Goal: Transaction & Acquisition: Purchase product/service

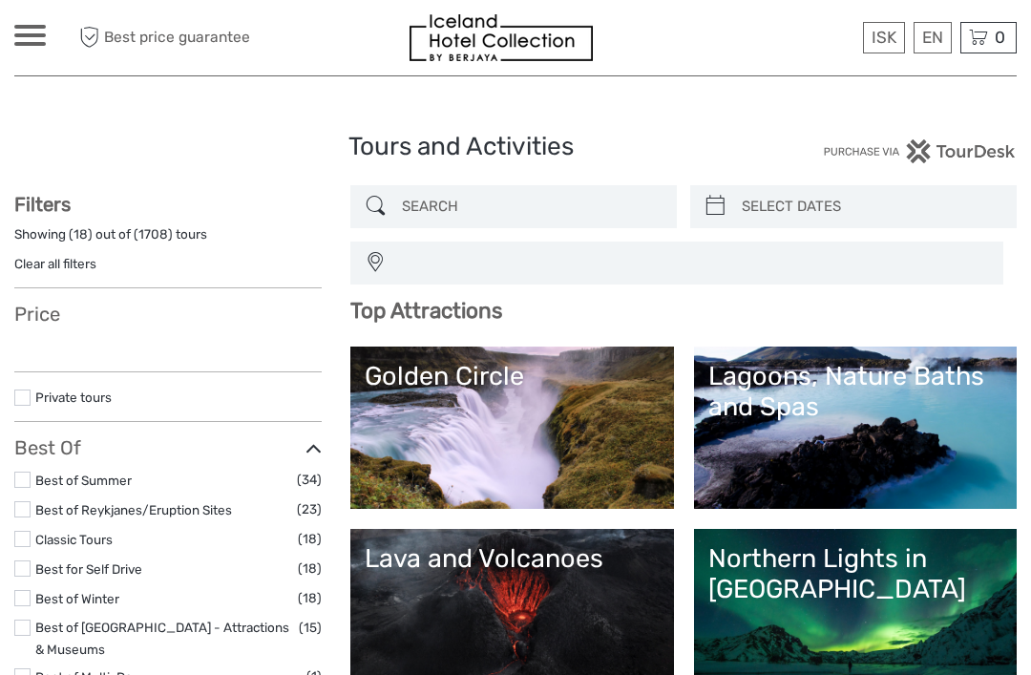
select select
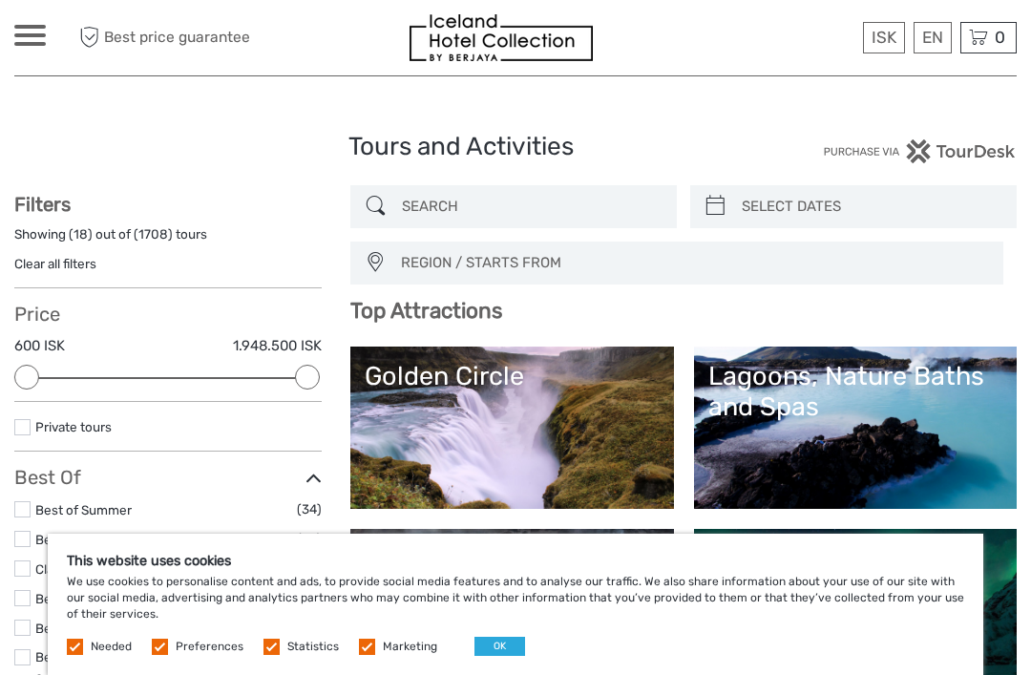
click at [895, 197] on input "search" at bounding box center [870, 206] width 273 height 33
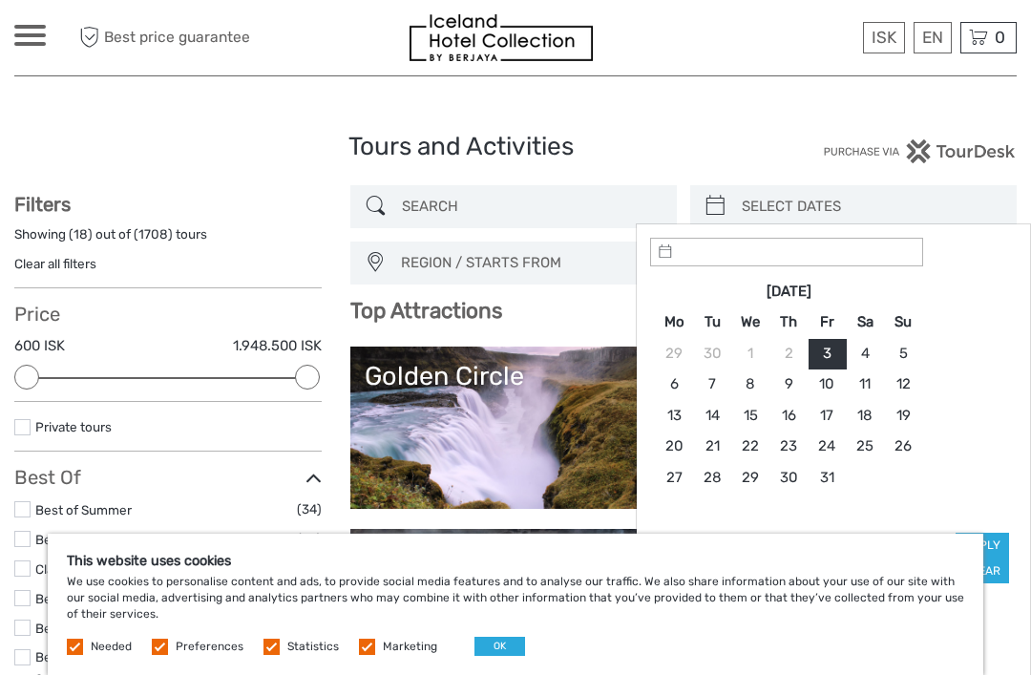
type input "03/10/2025"
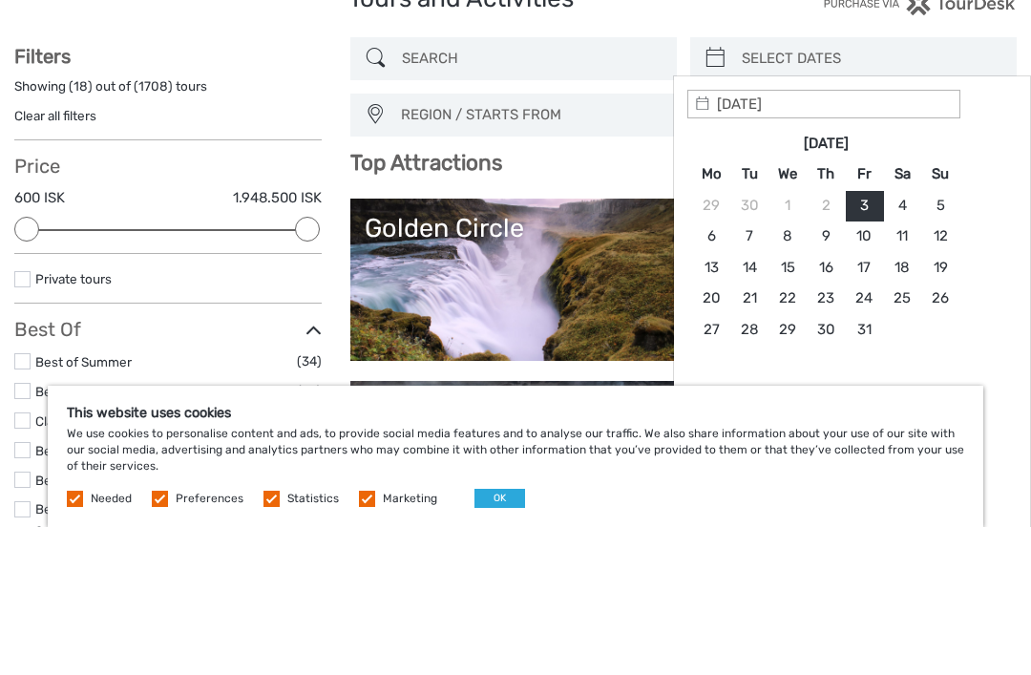
type input "10/10/2025"
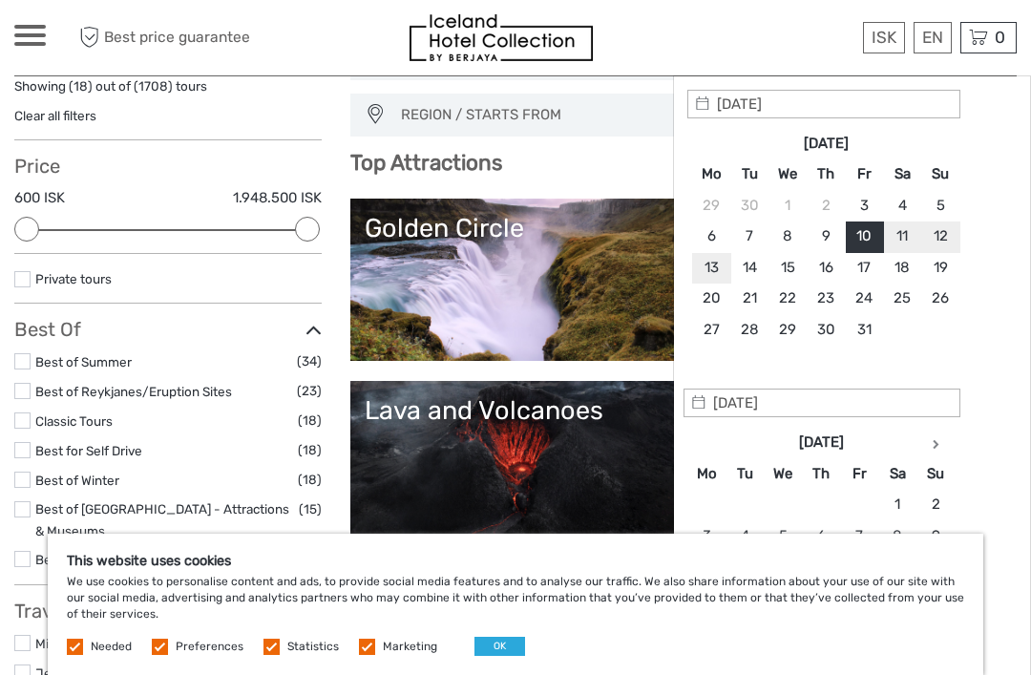
type input "13/10/2025"
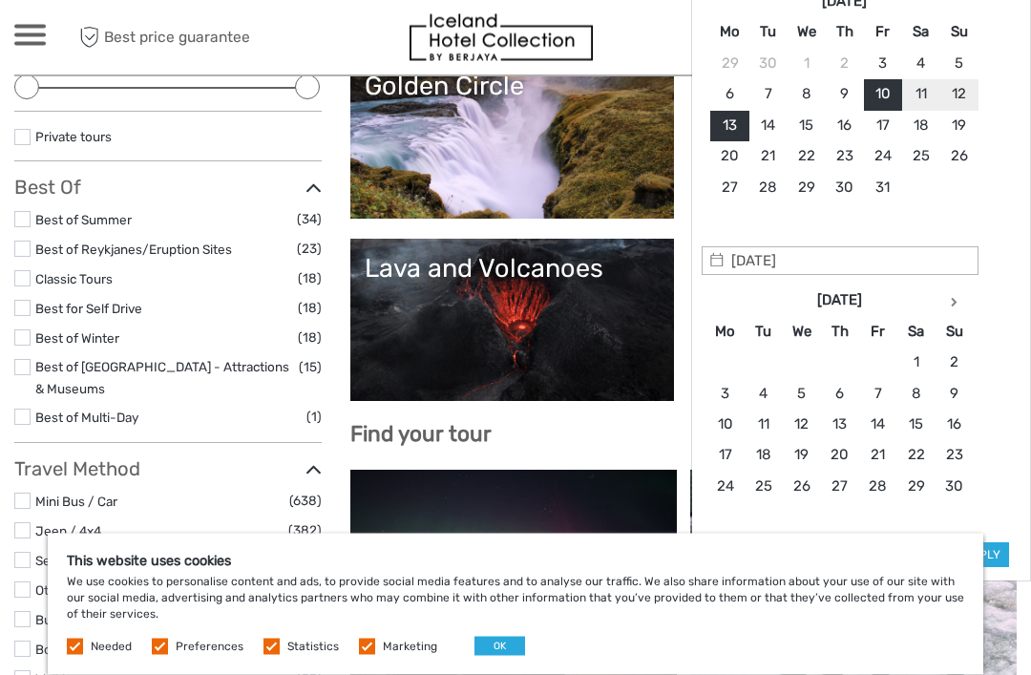
scroll to position [290, 0]
click at [986, 549] on button "Apply" at bounding box center [982, 554] width 53 height 25
type input "10/10/2025 - 13/10/2025"
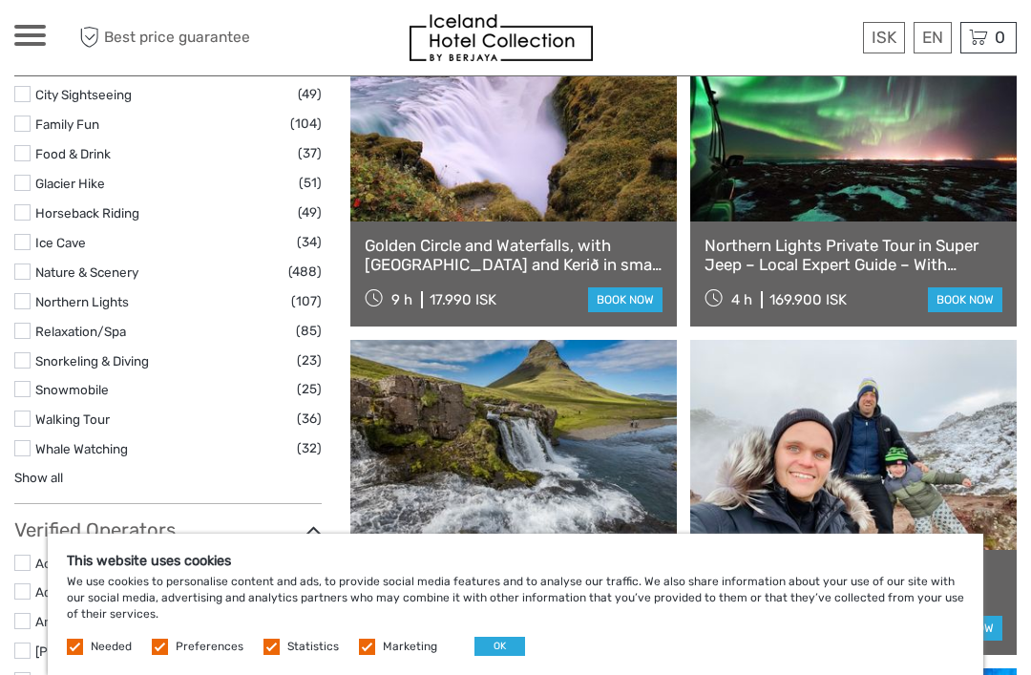
scroll to position [1927, 0]
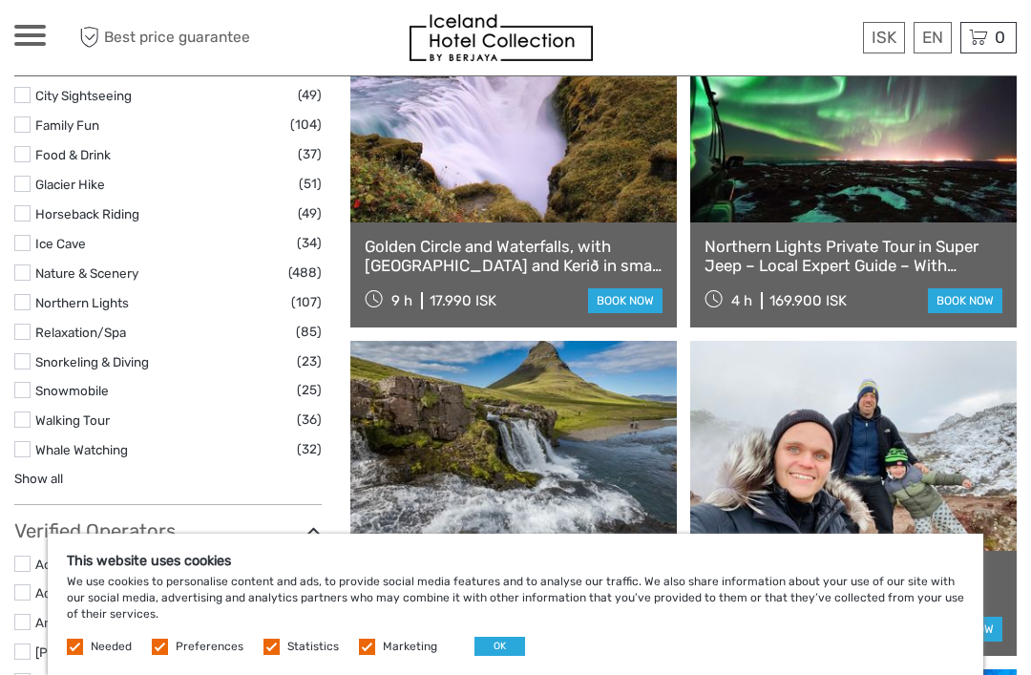
click at [315, 379] on span "(25)" at bounding box center [309, 390] width 25 height 22
click at [101, 383] on link "Snowmobile" at bounding box center [72, 390] width 74 height 15
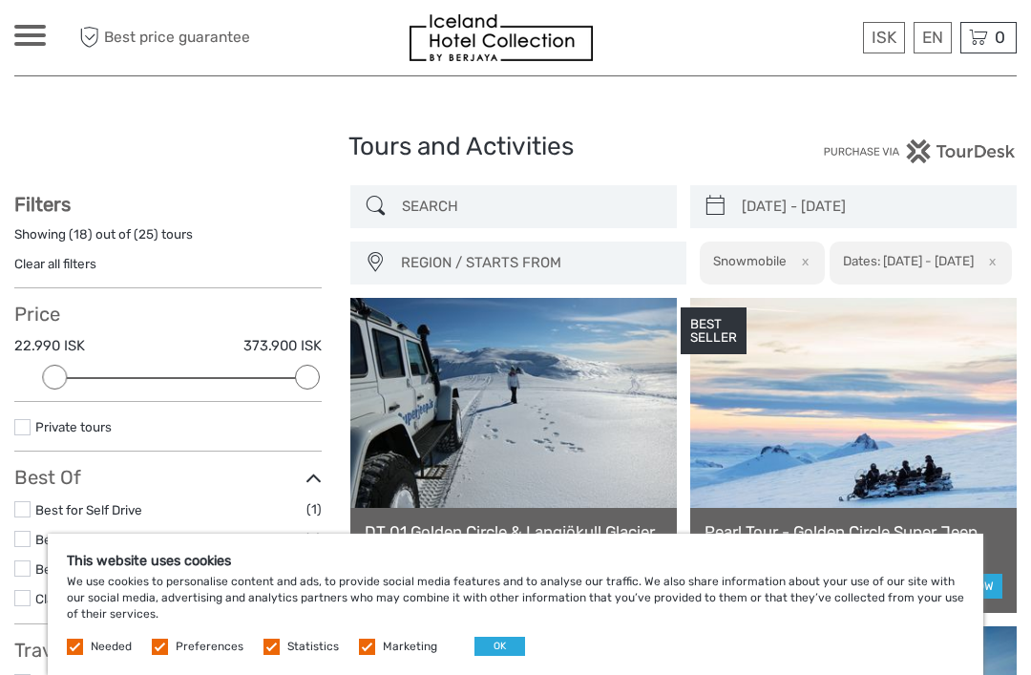
click at [677, 257] on span "REGION / STARTS FROM" at bounding box center [534, 263] width 284 height 32
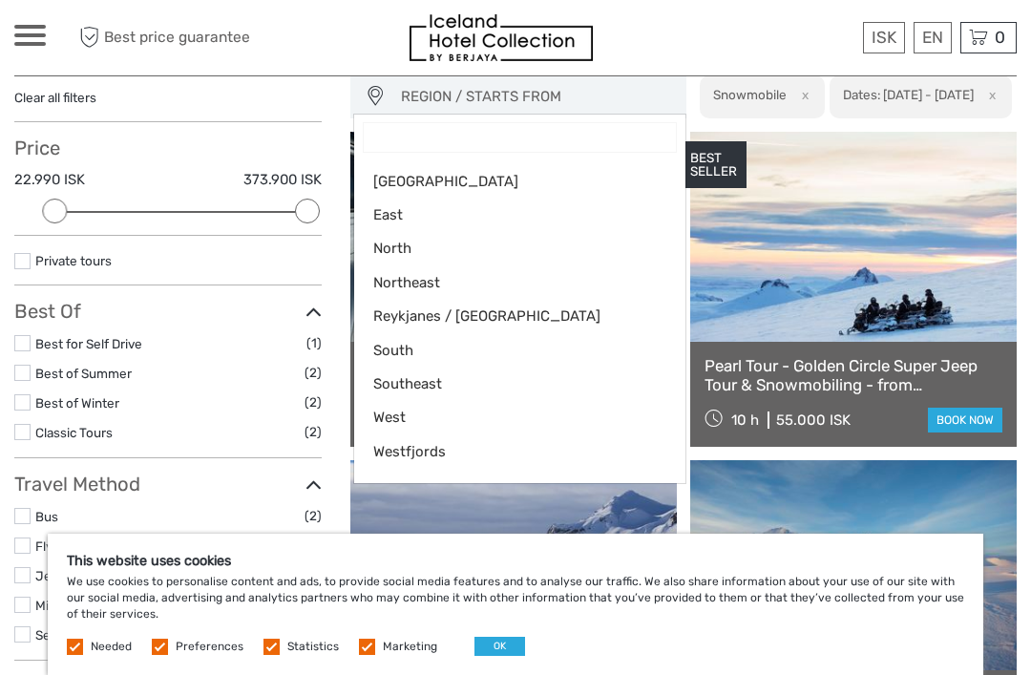
scroll to position [163, 0]
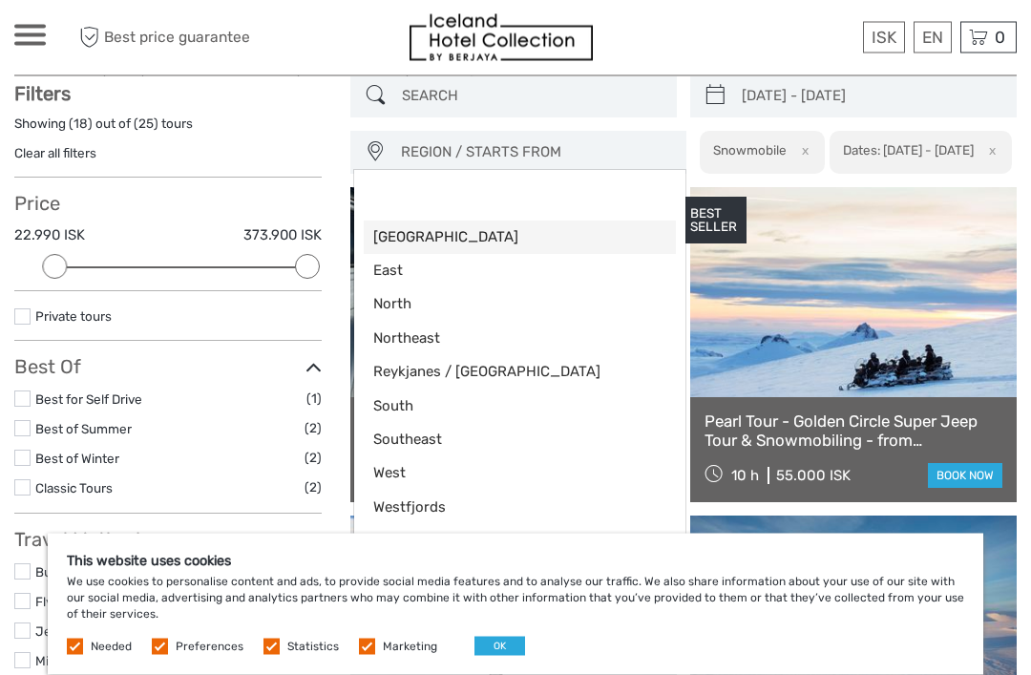
click at [461, 242] on span "Capital Region" at bounding box center [503, 238] width 261 height 20
select select "Capital Region"
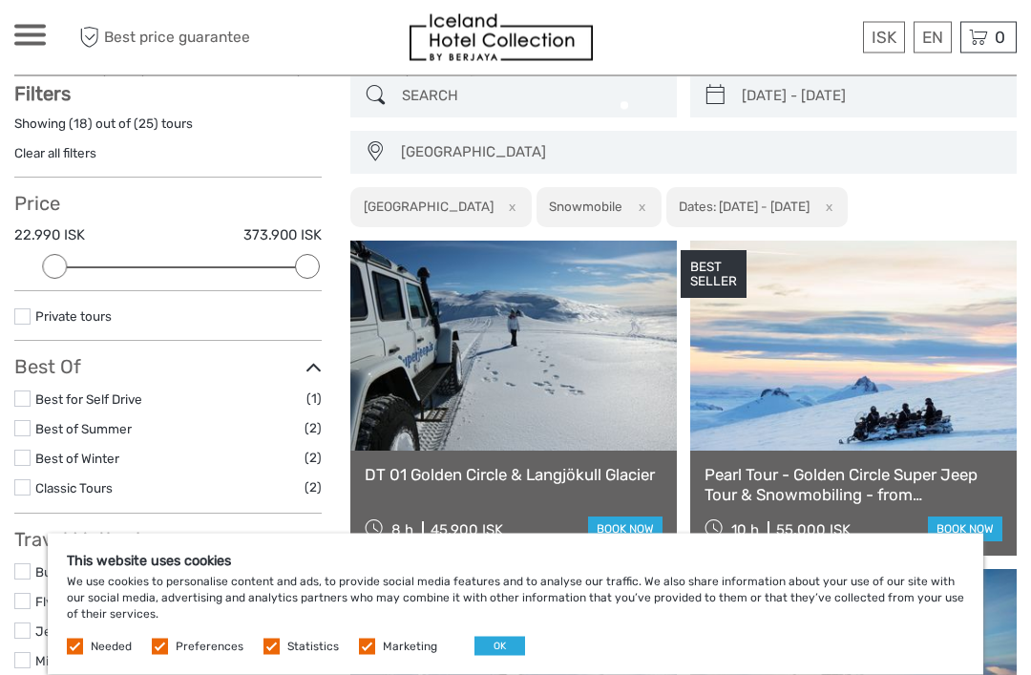
scroll to position [108, 0]
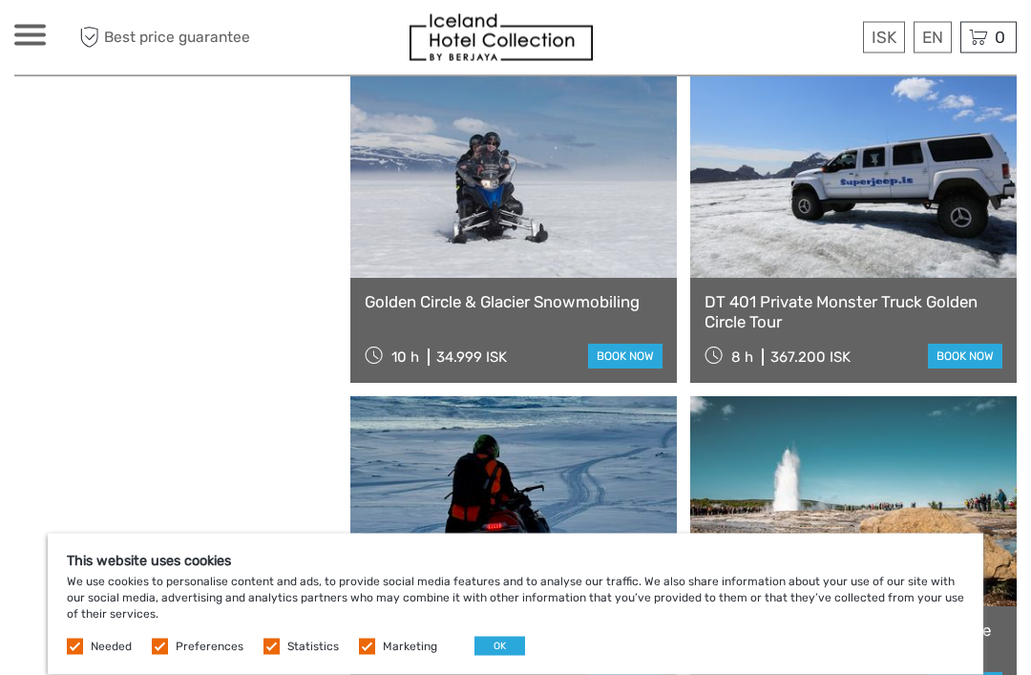
scroll to position [2255, 0]
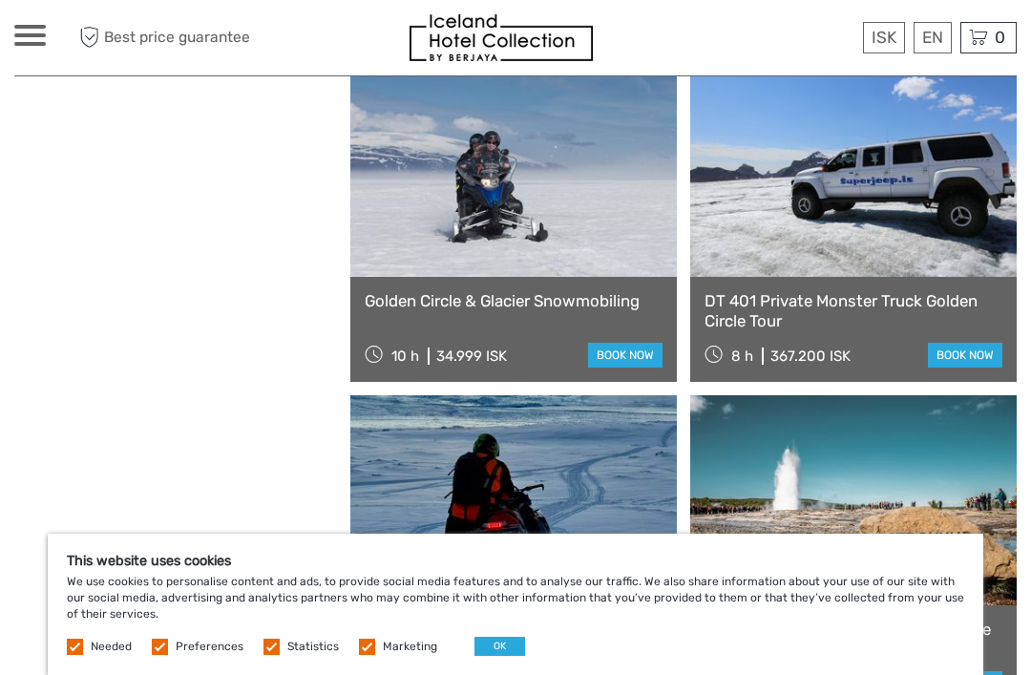
click at [590, 192] on link at bounding box center [513, 172] width 326 height 210
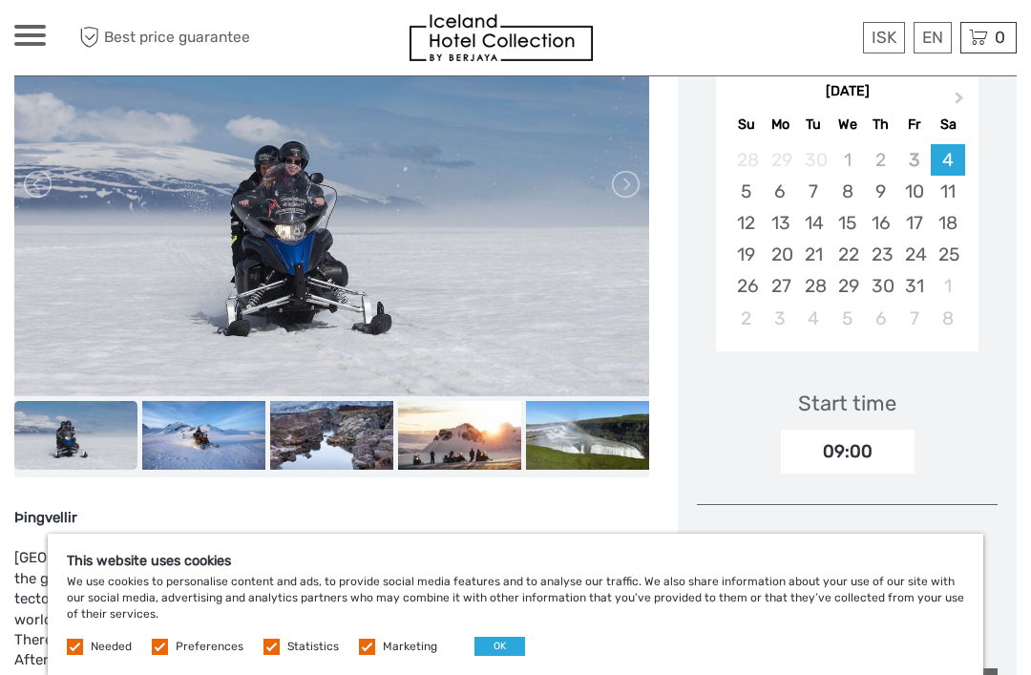
scroll to position [350, 0]
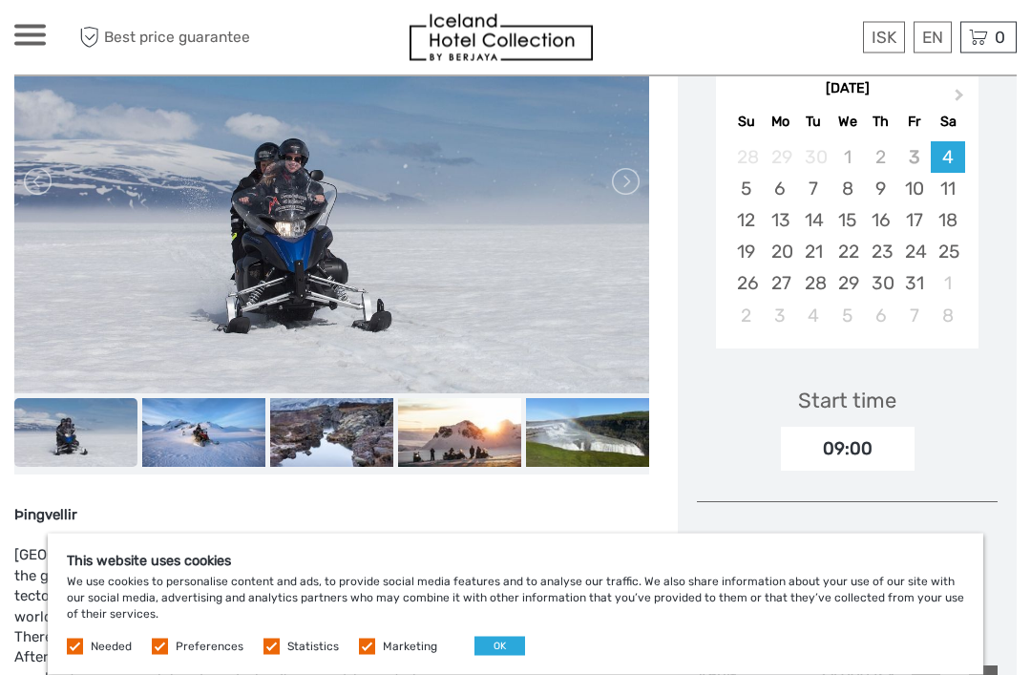
click at [920, 186] on div "10" at bounding box center [913, 190] width 33 height 32
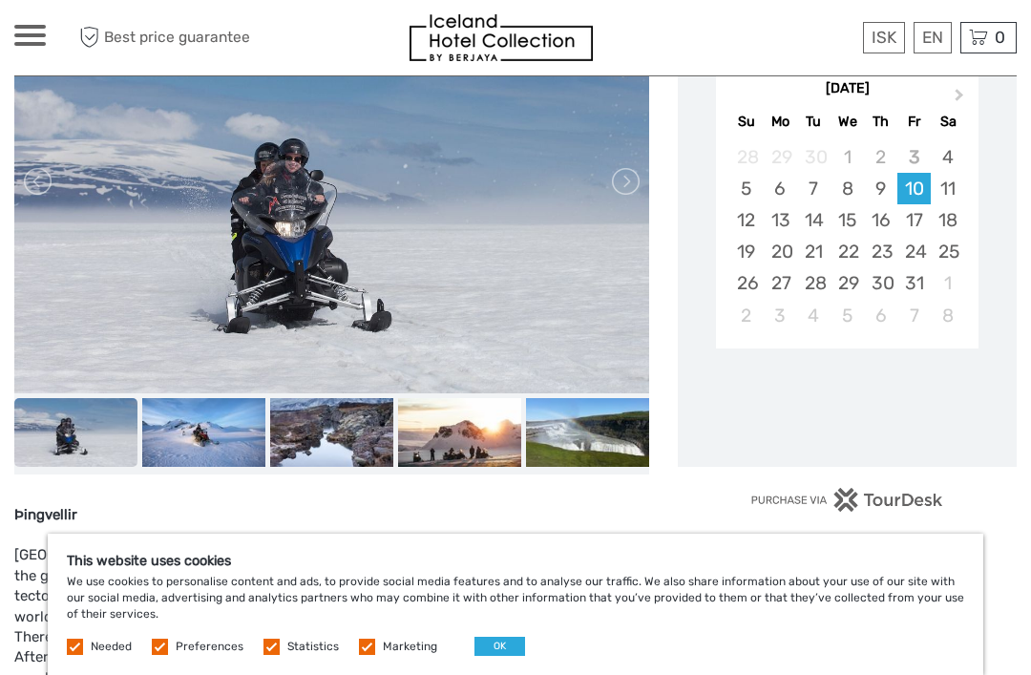
click at [955, 185] on div "11" at bounding box center [947, 189] width 33 height 32
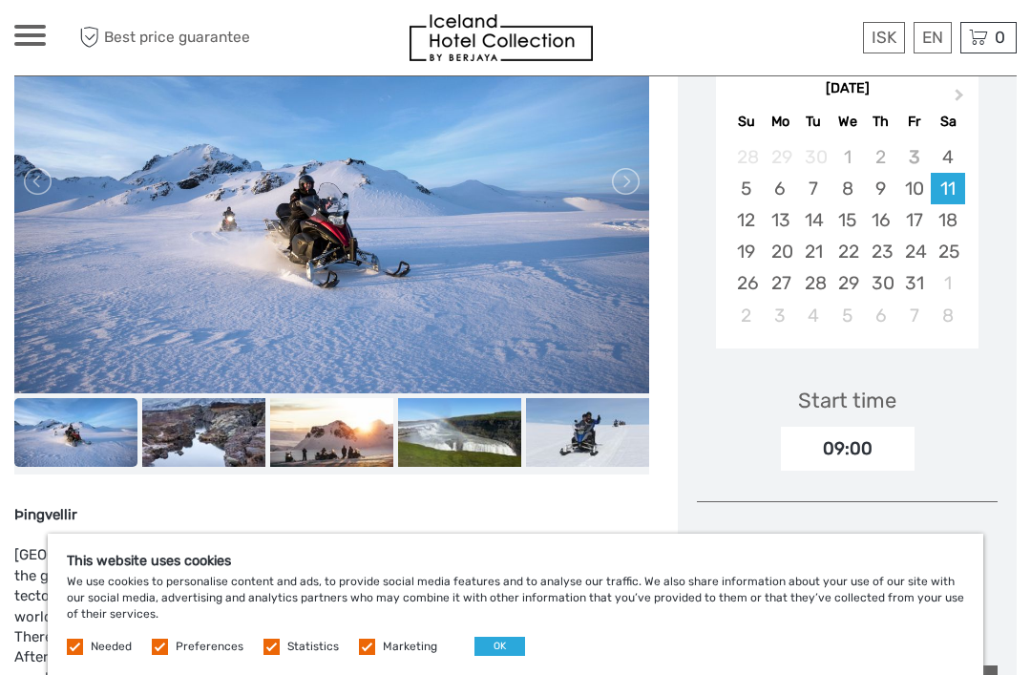
click at [744, 223] on div "12" at bounding box center [745, 220] width 33 height 32
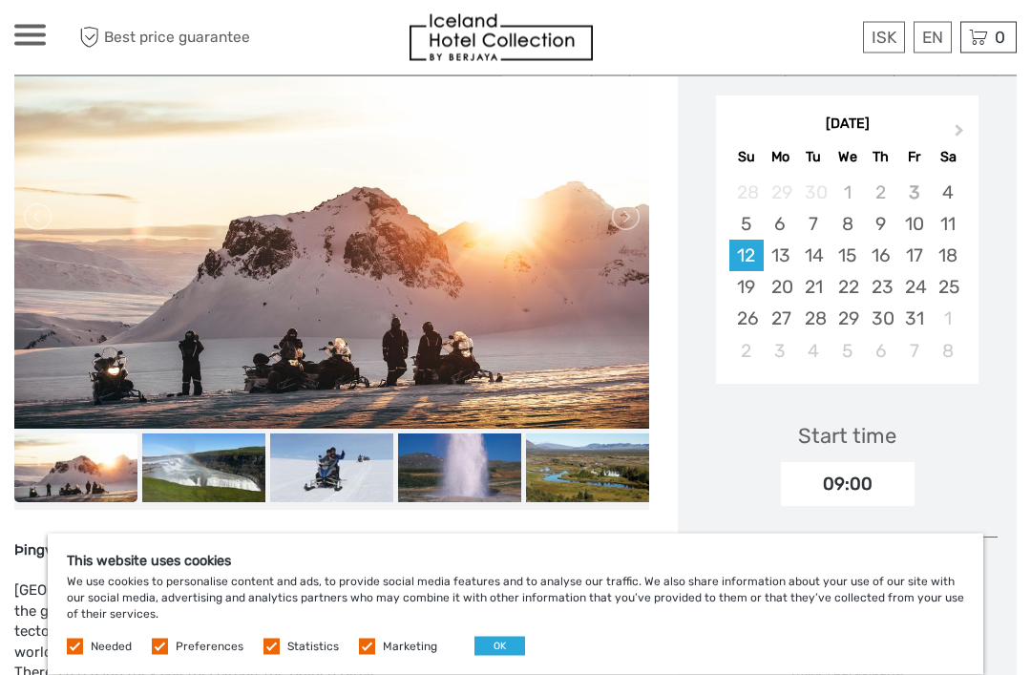
scroll to position [310, 0]
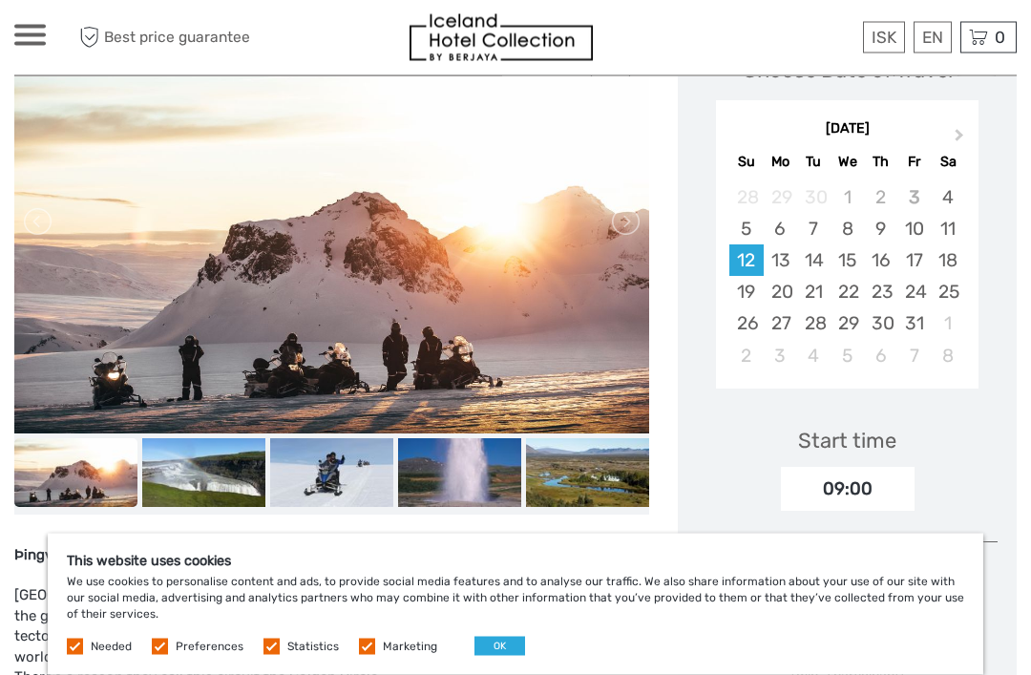
click at [476, 469] on img at bounding box center [459, 474] width 123 height 70
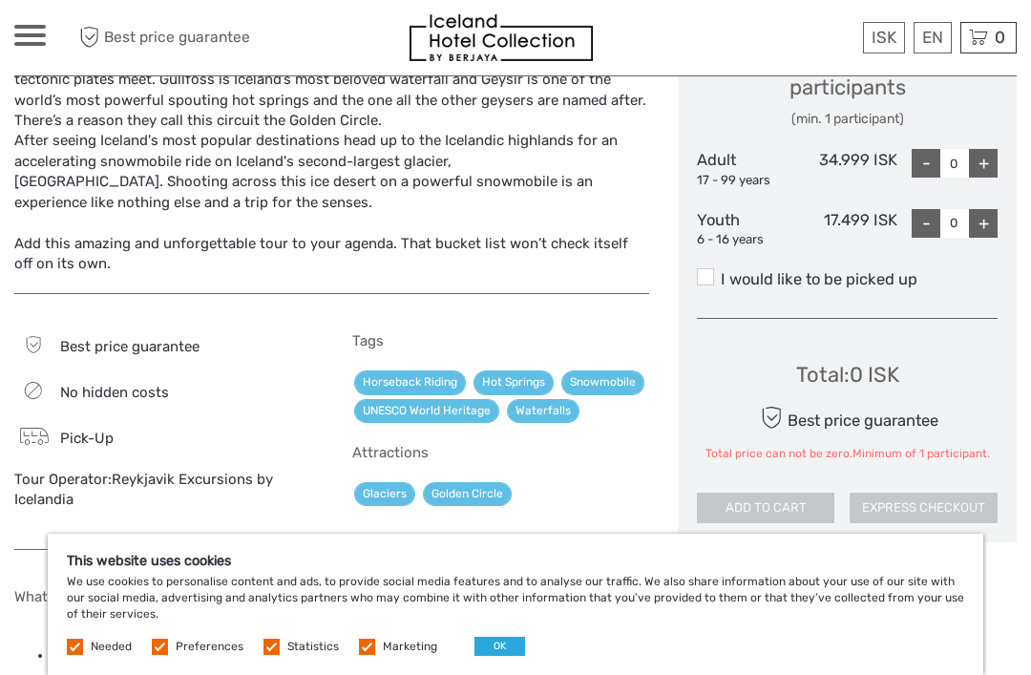
scroll to position [867, 0]
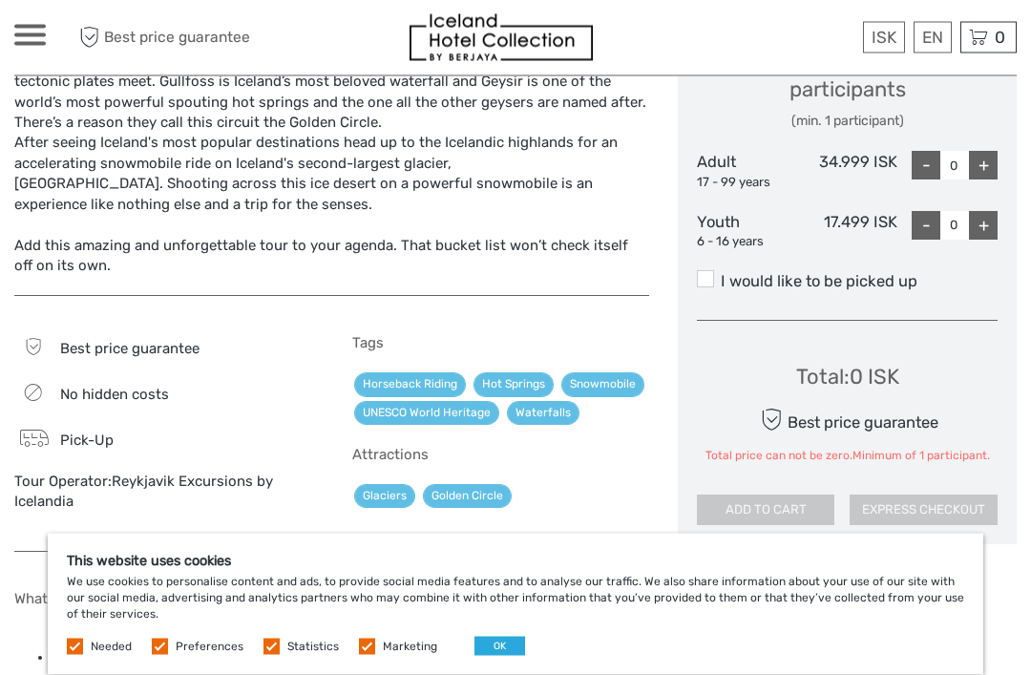
click at [839, 271] on label "I would like to be picked up" at bounding box center [847, 282] width 301 height 23
click at [721, 275] on input "I would like to be picked up" at bounding box center [721, 275] width 0 height 0
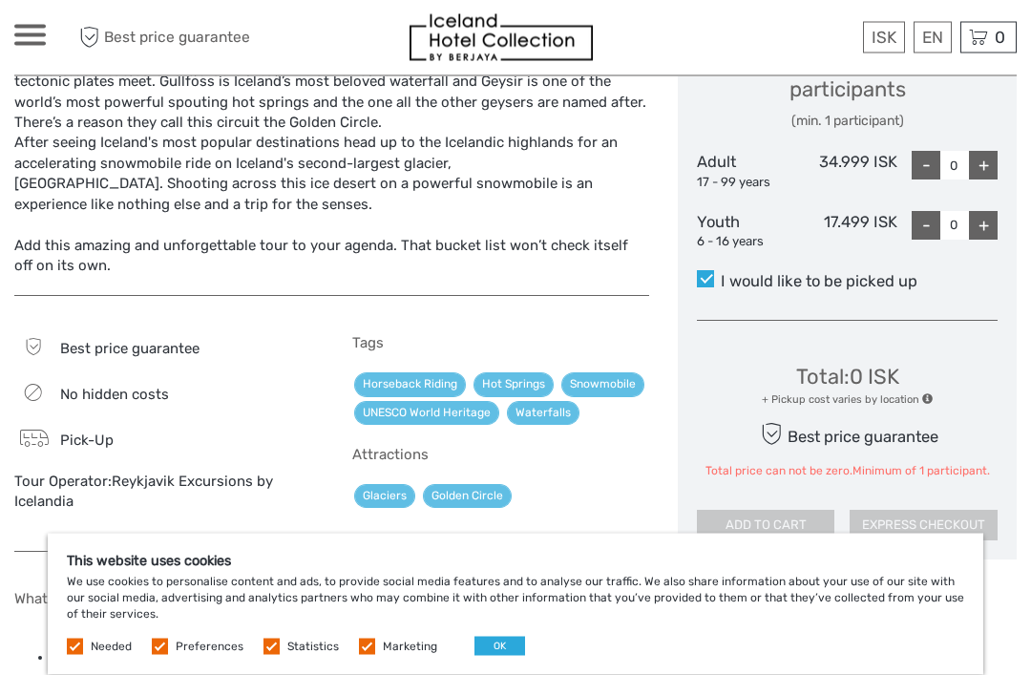
scroll to position [866, 0]
click at [982, 151] on div "+" at bounding box center [983, 165] width 29 height 29
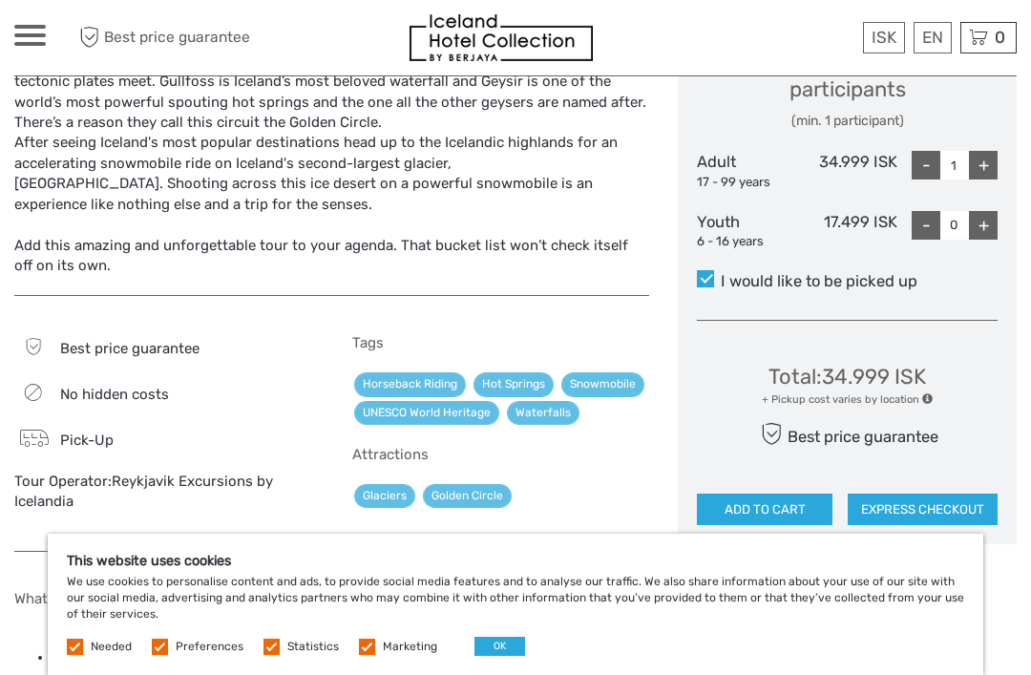
click at [986, 151] on div "+" at bounding box center [983, 165] width 29 height 29
type input "2"
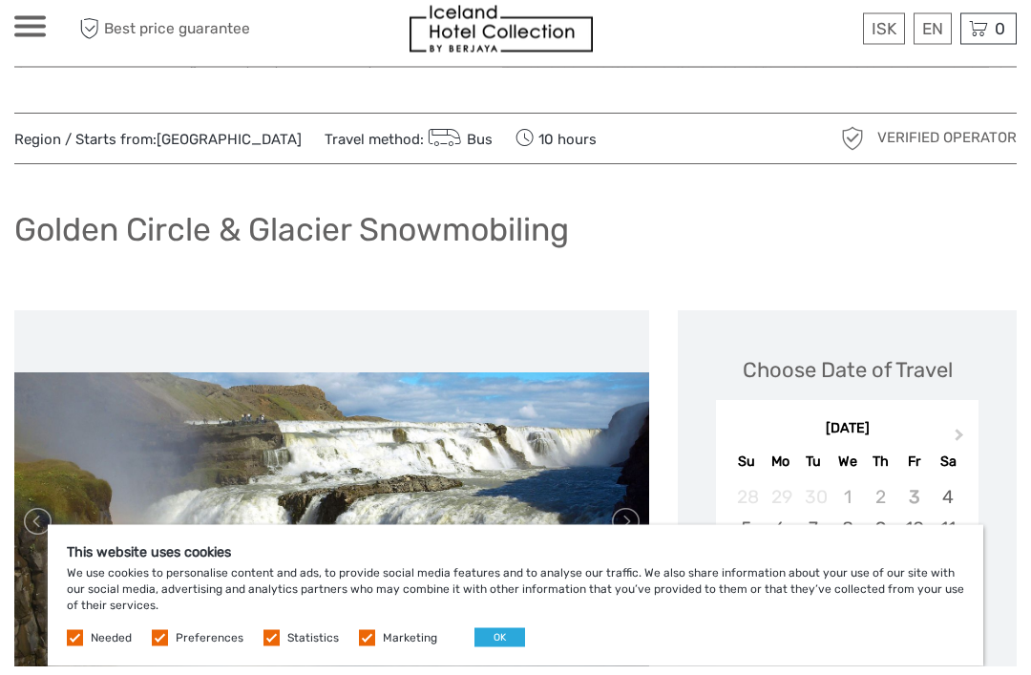
scroll to position [11, 0]
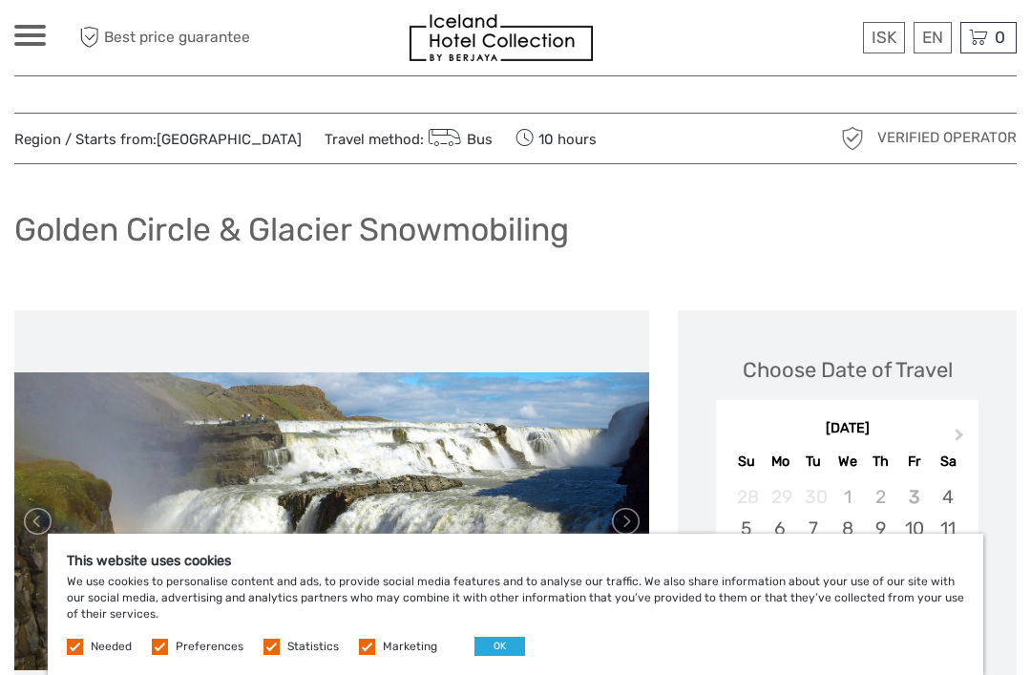
click at [0, 0] on link "English" at bounding box center [0, 0] width 0 height 0
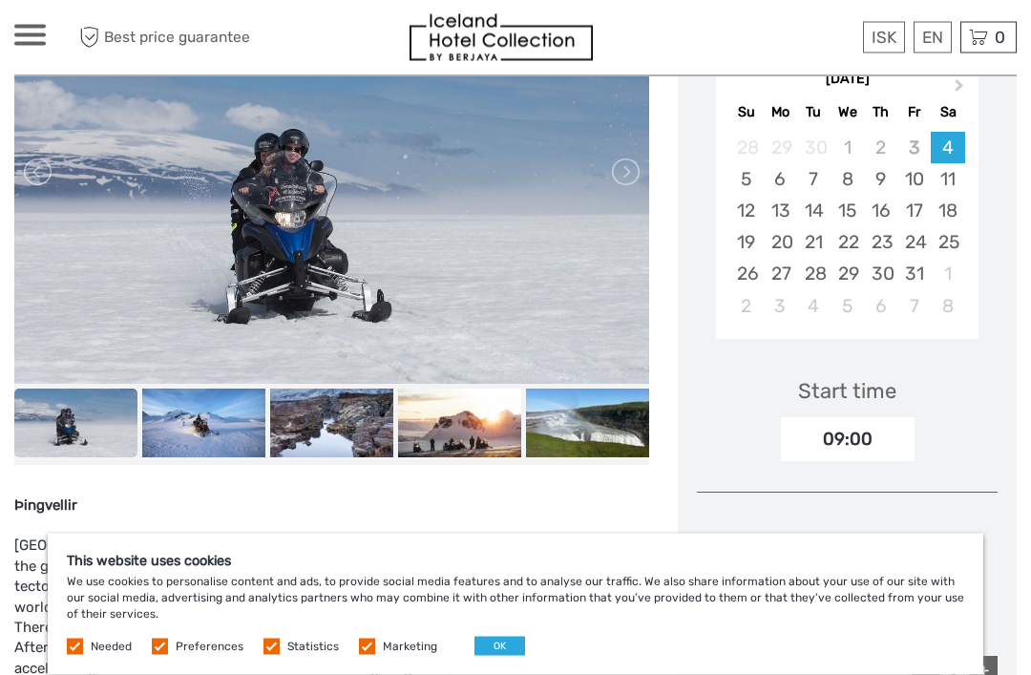
click at [962, 164] on div "11" at bounding box center [947, 180] width 33 height 32
click at [742, 217] on div "12" at bounding box center [745, 211] width 33 height 32
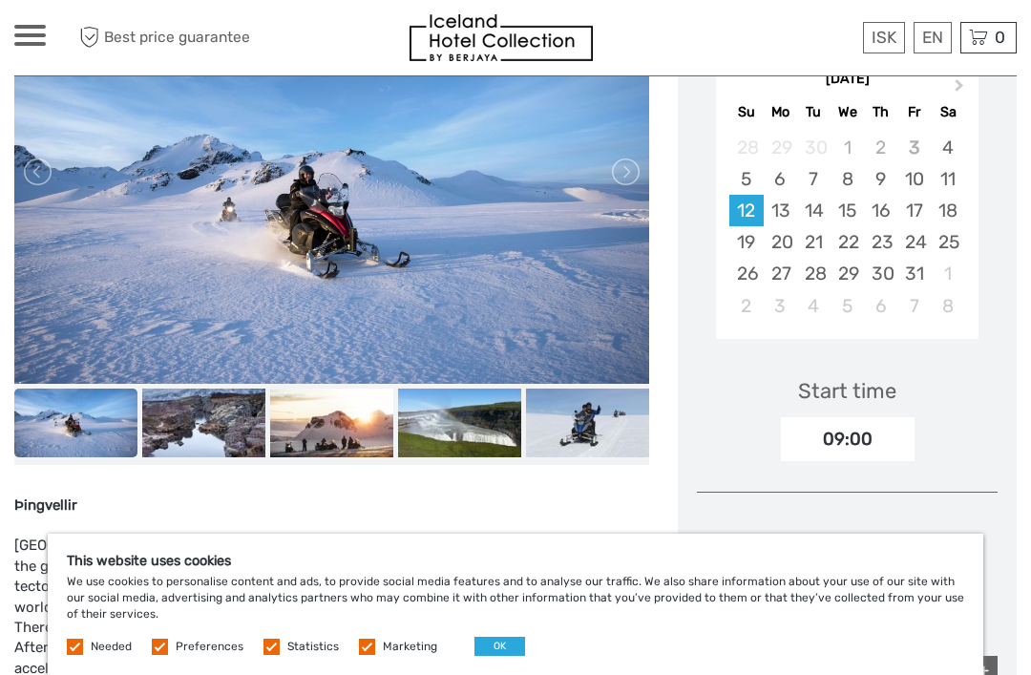
click at [878, 427] on div "09:00" at bounding box center [848, 439] width 134 height 44
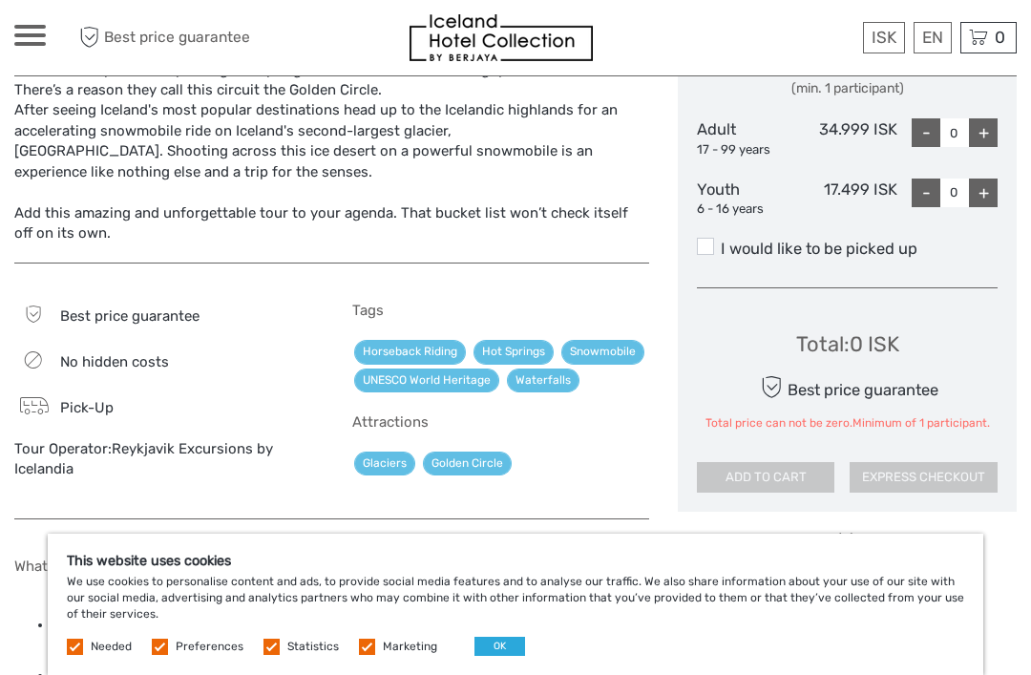
scroll to position [887, 0]
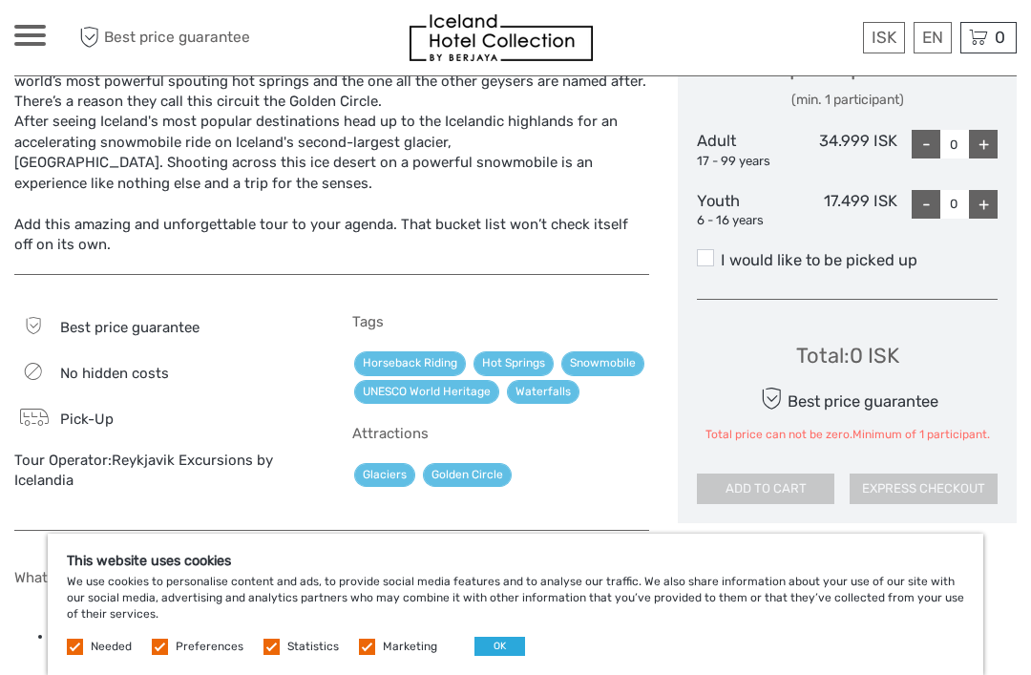
click at [996, 130] on div "+" at bounding box center [983, 144] width 29 height 29
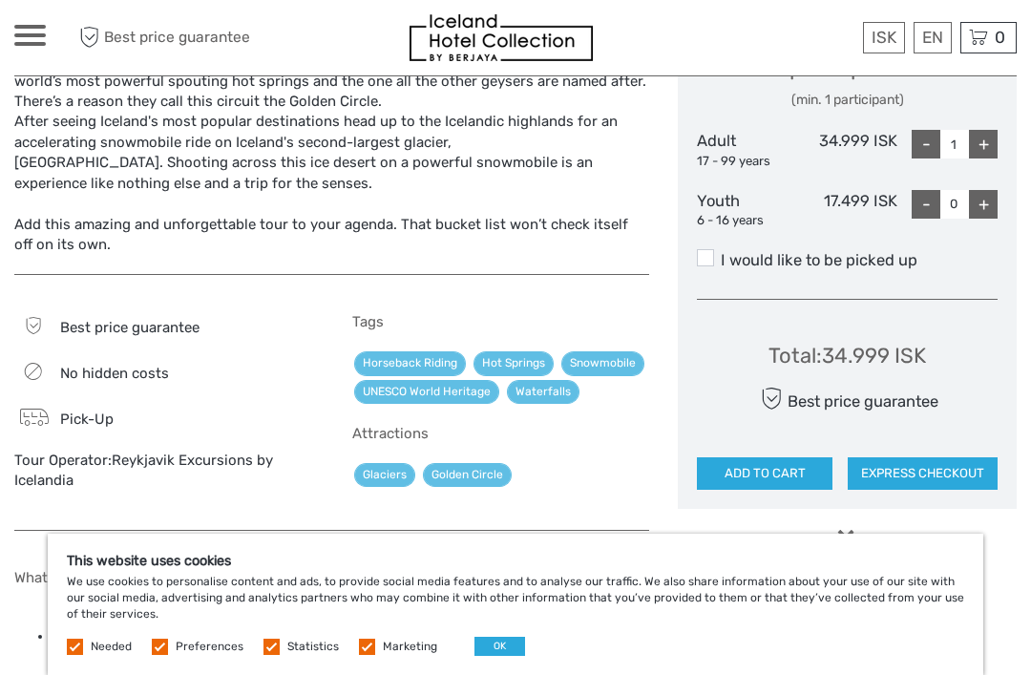
click at [986, 130] on div "+" at bounding box center [983, 144] width 29 height 29
type input "2"
click at [790, 458] on button "ADD TO CART" at bounding box center [765, 473] width 136 height 32
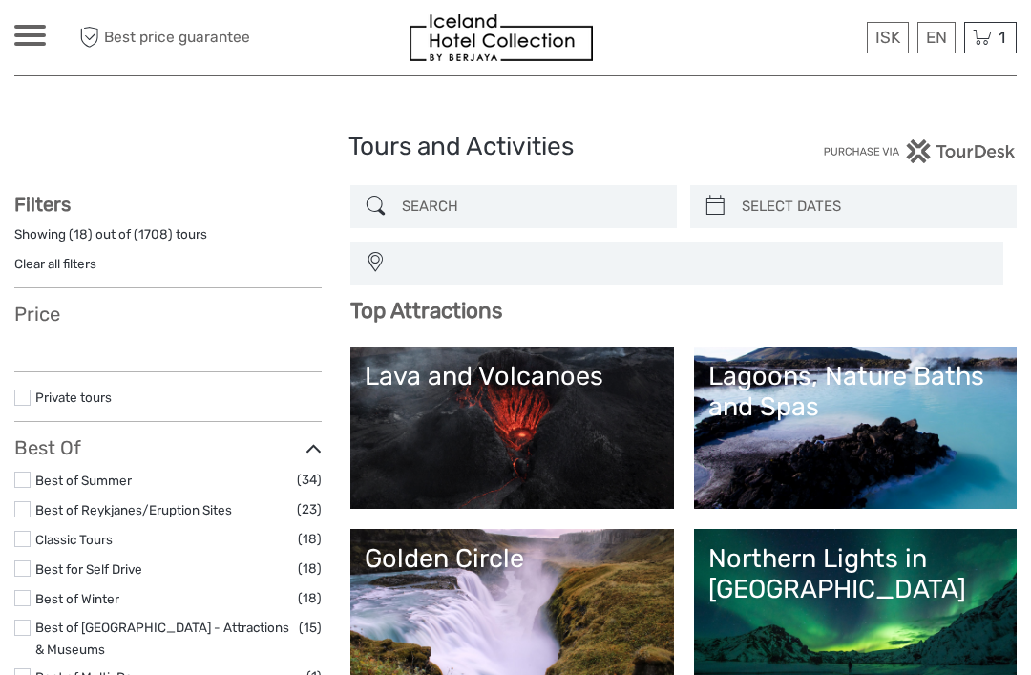
select select
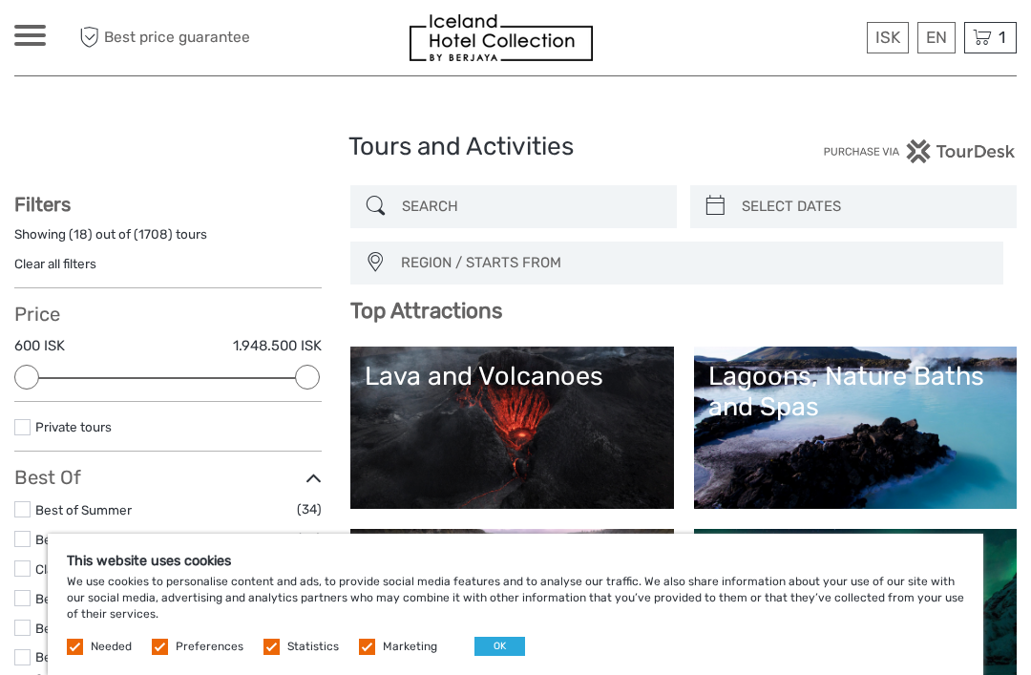
click at [996, 41] on span "1" at bounding box center [1002, 37] width 12 height 19
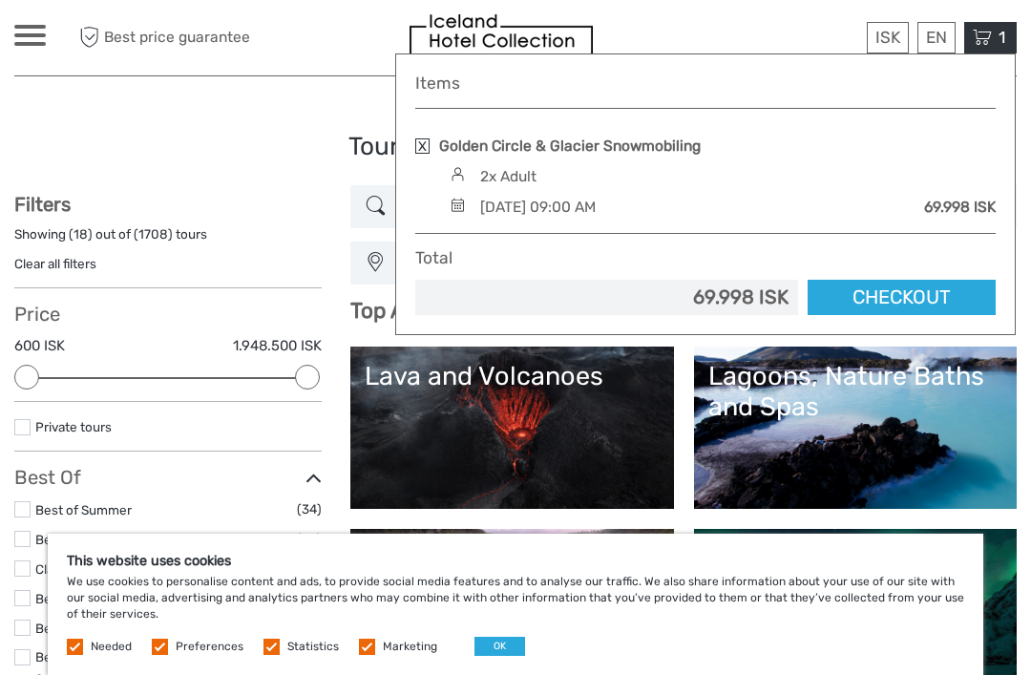
click at [940, 291] on link "Checkout" at bounding box center [902, 297] width 188 height 35
